Goal: Navigation & Orientation: Find specific page/section

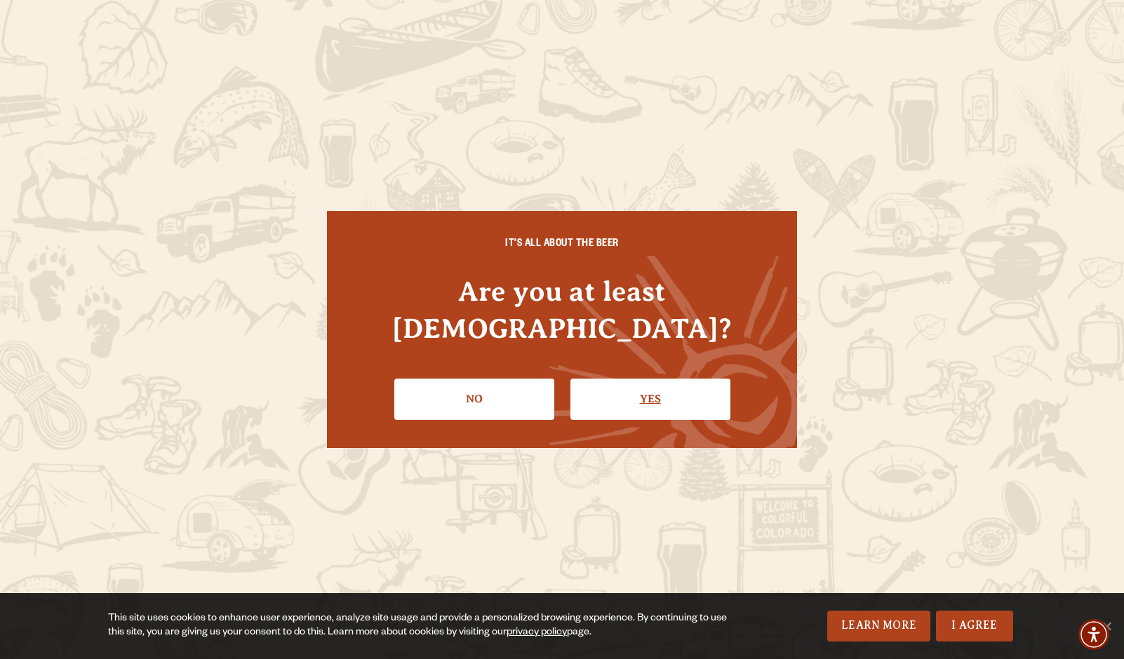
click at [637, 379] on link "Yes" at bounding box center [650, 399] width 160 height 41
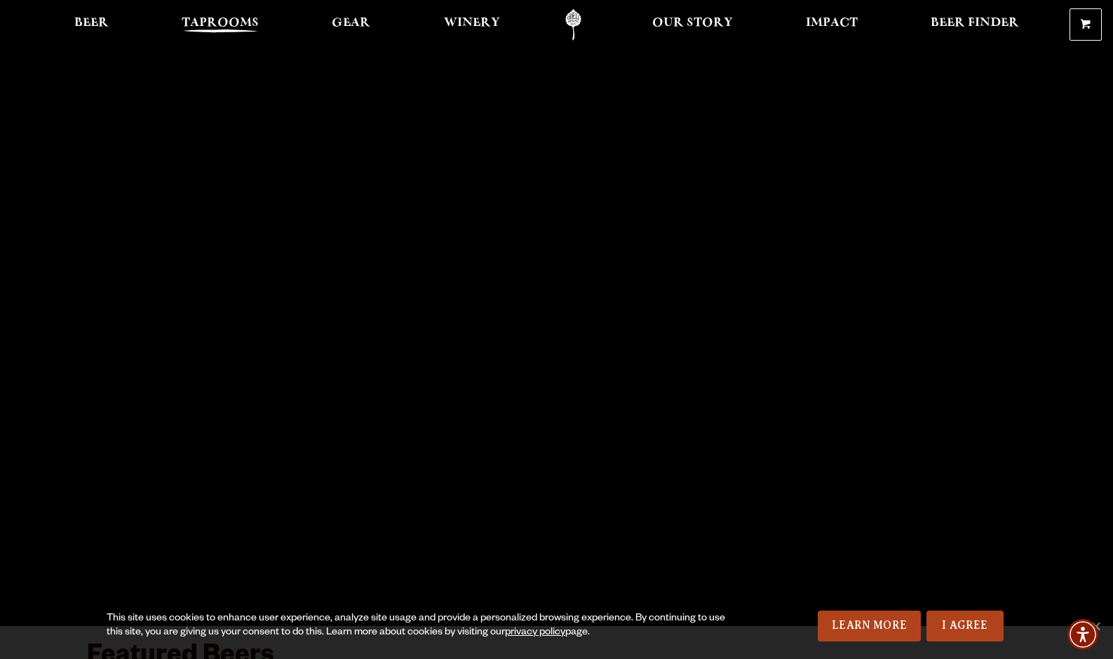
click at [229, 27] on span "Taprooms" at bounding box center [220, 23] width 77 height 11
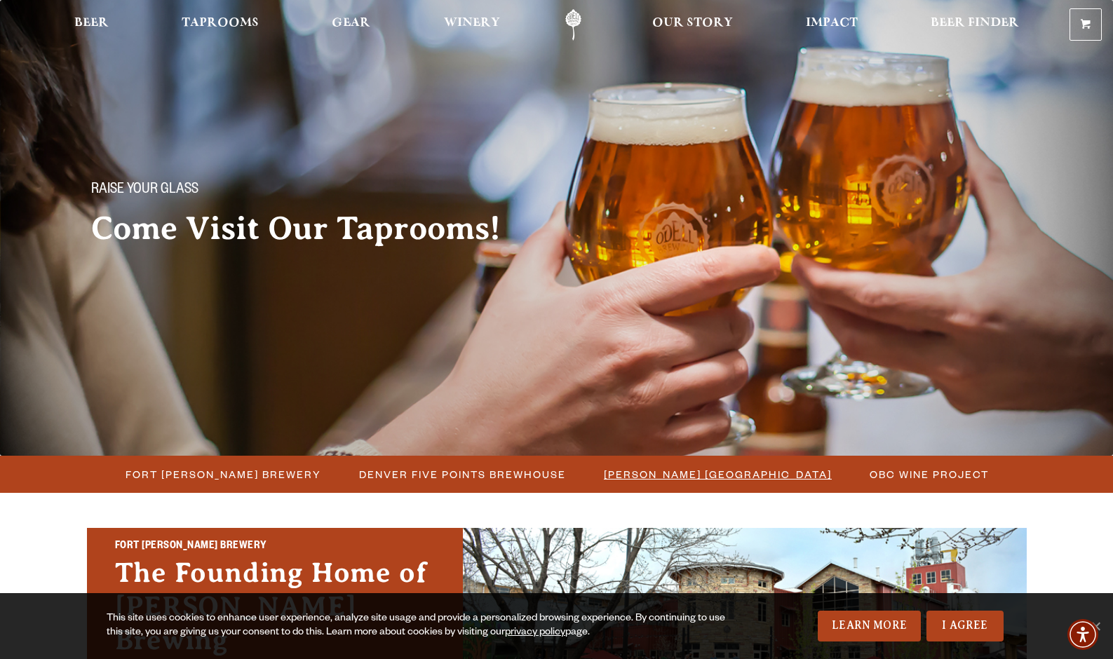
click at [699, 472] on span "[PERSON_NAME] [GEOGRAPHIC_DATA]" at bounding box center [718, 474] width 228 height 20
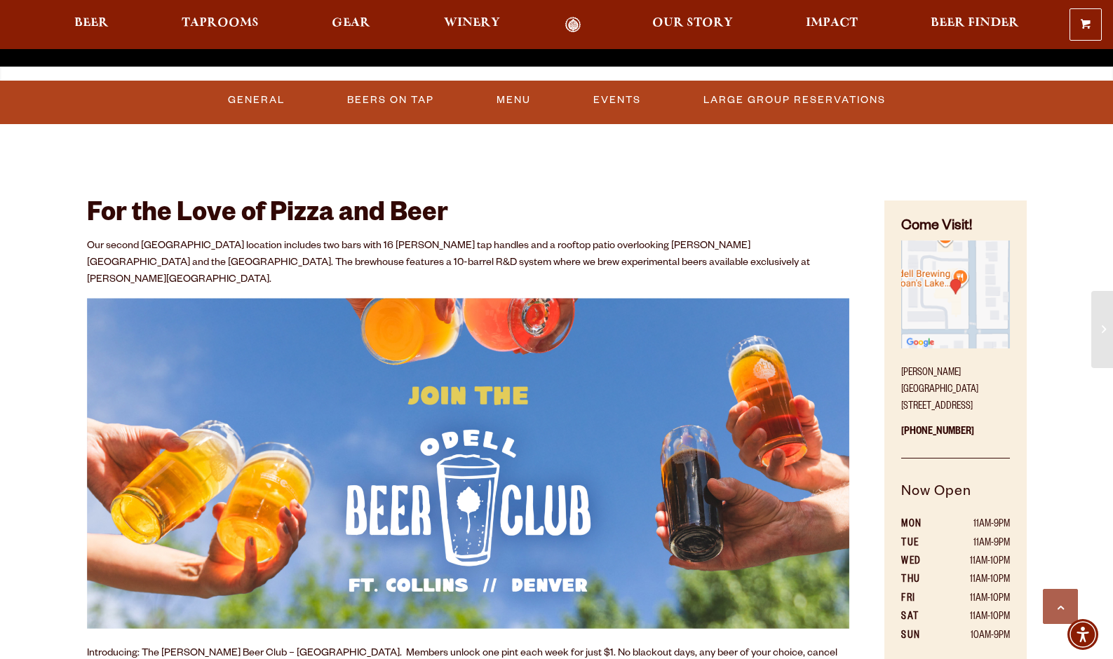
scroll to position [561, 0]
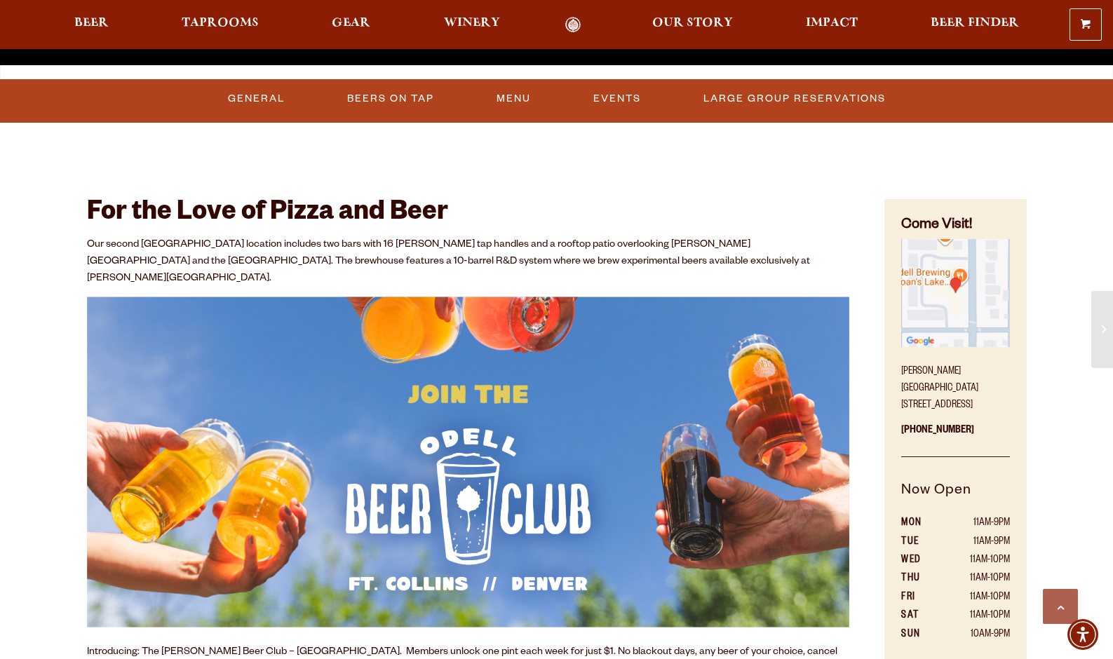
click at [947, 295] on img "Find on Google Maps (opens in a new window)" at bounding box center [956, 293] width 108 height 108
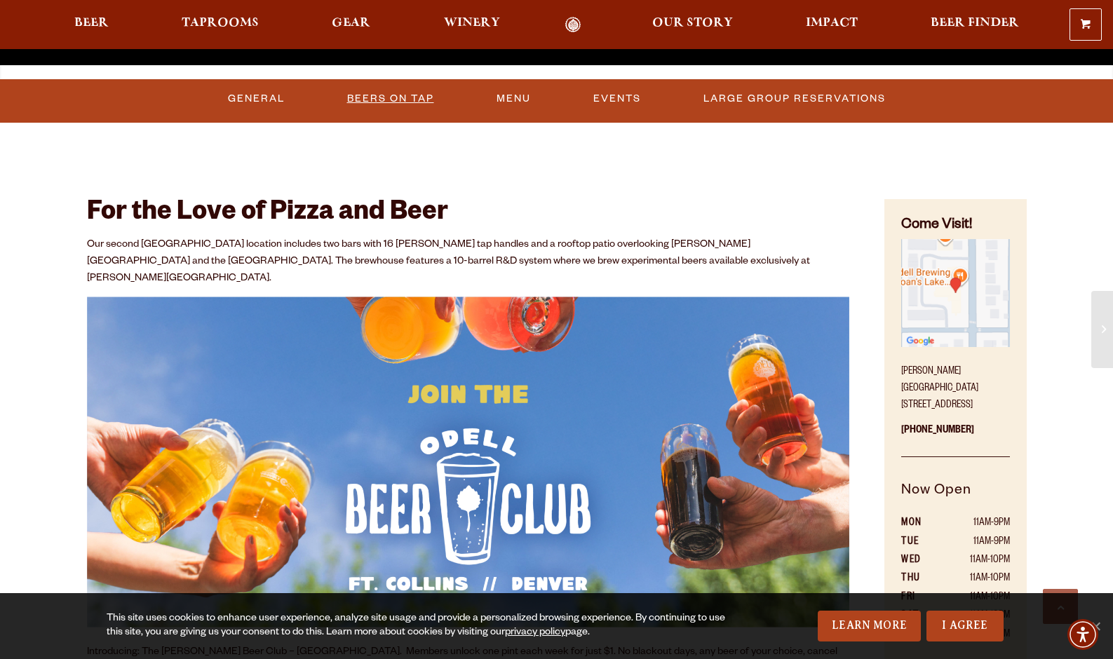
click at [404, 96] on link "Beers On Tap" at bounding box center [391, 99] width 98 height 32
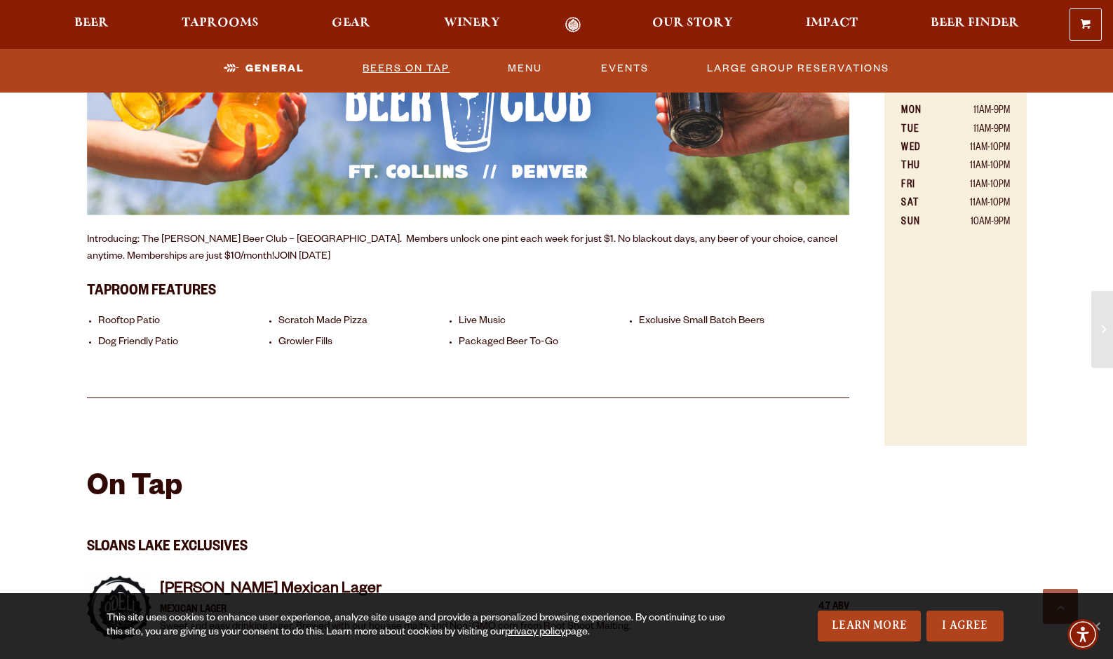
scroll to position [742, 0]
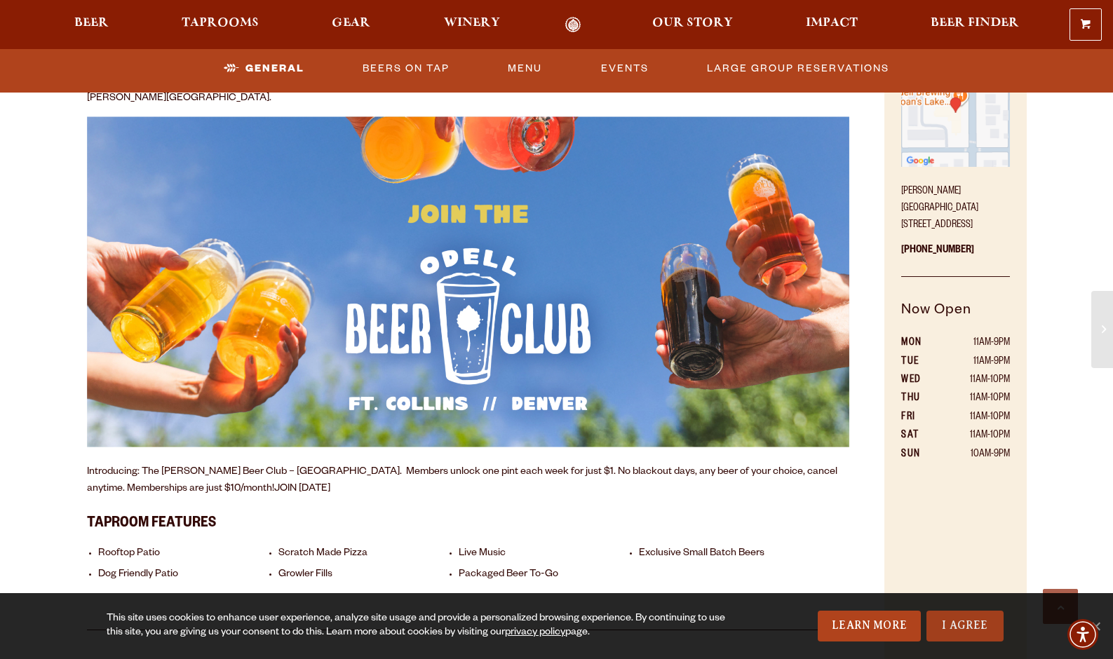
click at [963, 612] on link "I Agree" at bounding box center [965, 626] width 77 height 31
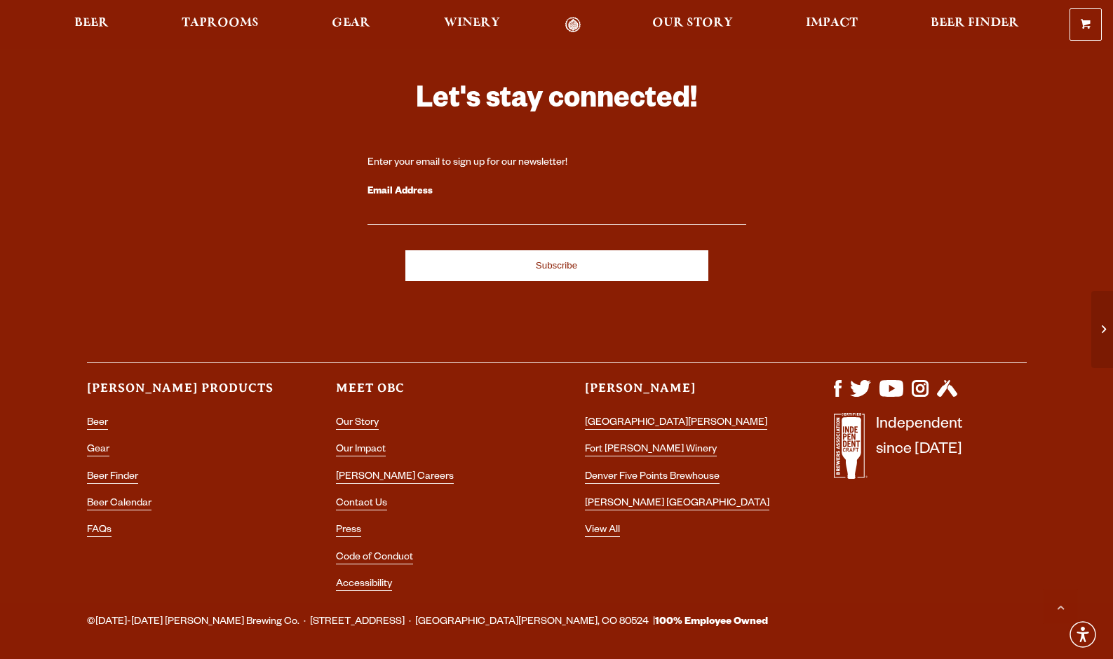
scroll to position [4179, 0]
